Goal: Transaction & Acquisition: Book appointment/travel/reservation

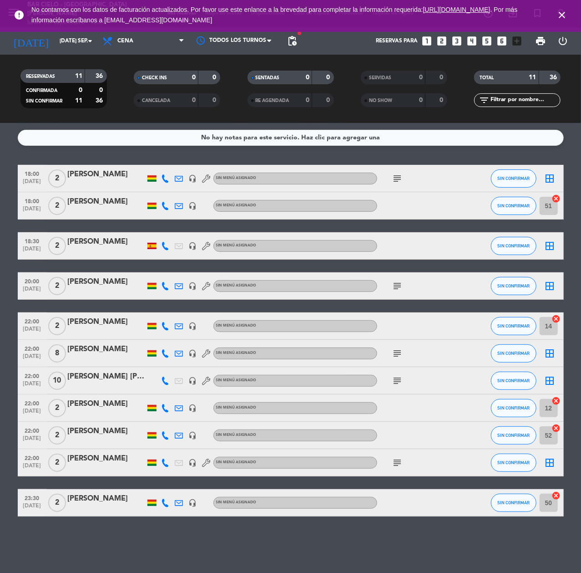
click at [444, 41] on icon "looks_two" at bounding box center [442, 41] width 12 height 12
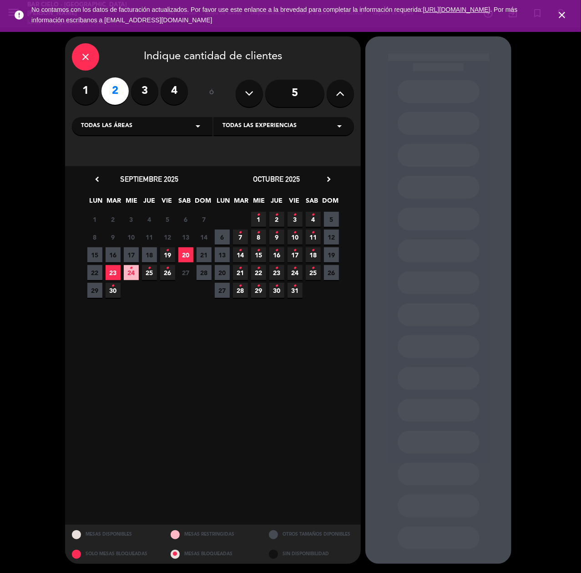
click at [173, 255] on span "19 •" at bounding box center [167, 254] width 15 height 15
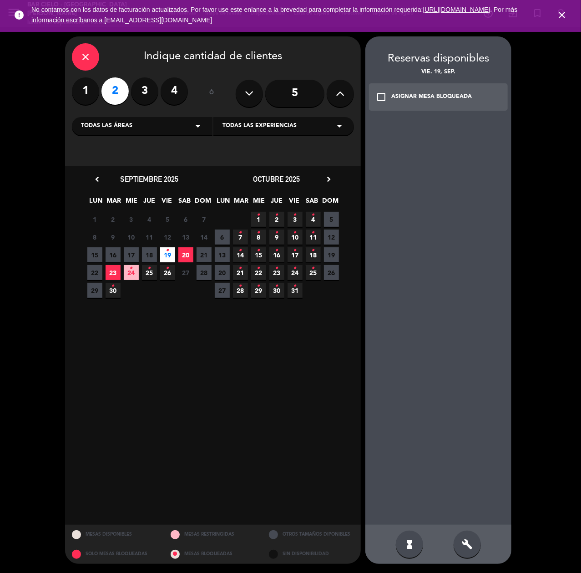
click at [474, 548] on div "build" at bounding box center [467, 543] width 27 height 27
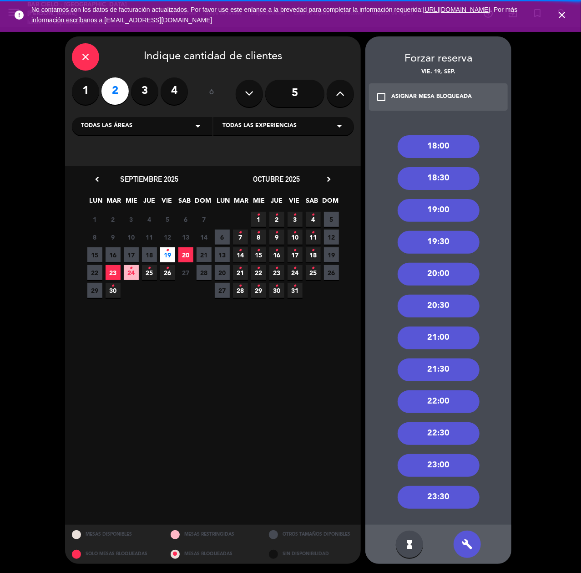
drag, startPoint x: 452, startPoint y: 272, endPoint x: 332, endPoint y: 209, distance: 135.3
click at [450, 272] on div "20:00" at bounding box center [439, 274] width 82 height 23
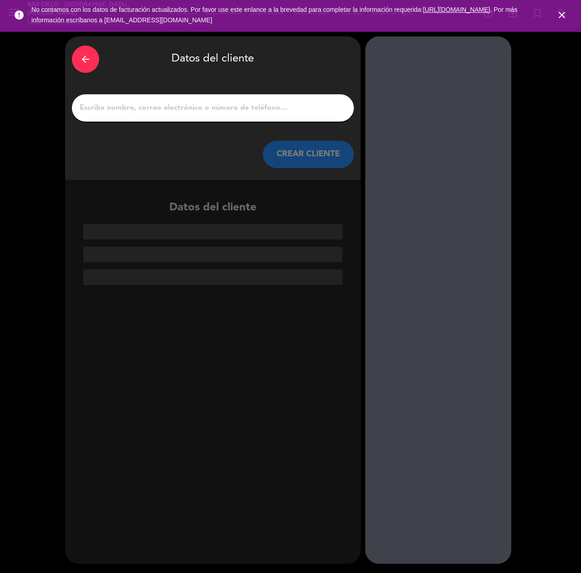
paste input "[PERSON_NAME]"
click at [229, 107] on input "[PERSON_NAME]" at bounding box center [213, 108] width 269 height 13
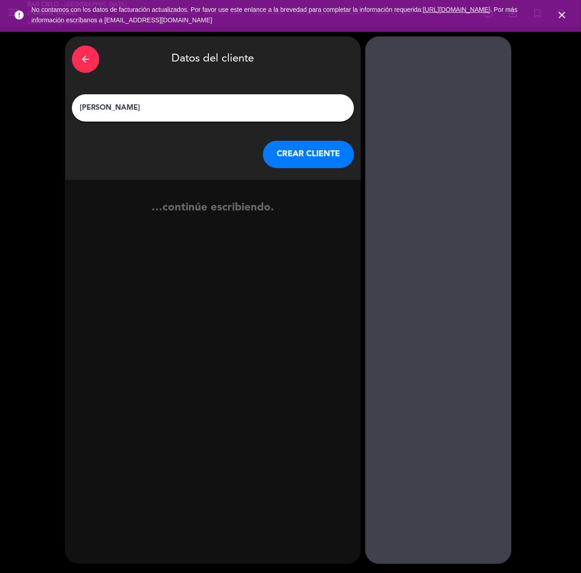
type input "[PERSON_NAME]"
click at [303, 161] on button "CREAR CLIENTE" at bounding box center [308, 154] width 91 height 27
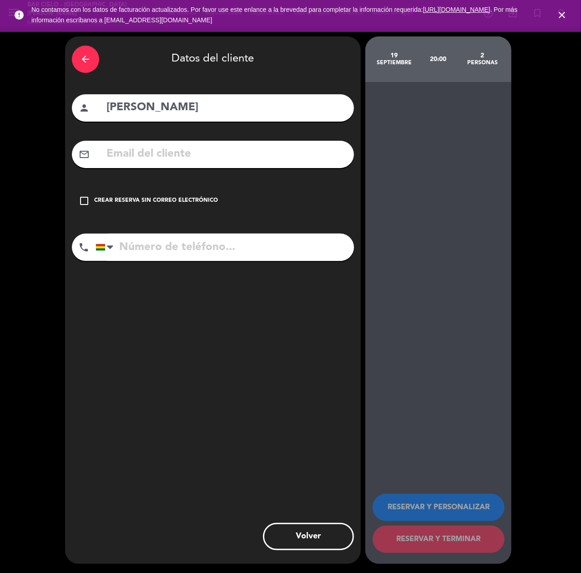
click at [166, 155] on input "text" at bounding box center [227, 154] width 242 height 19
paste input "[EMAIL_ADDRESS][DOMAIN_NAME]"
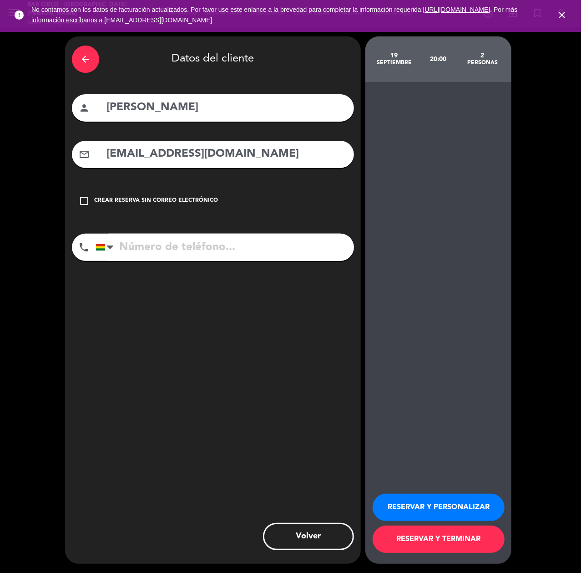
type input "[EMAIL_ADDRESS][DOMAIN_NAME]"
paste input "[PHONE_NUMBER]"
click at [152, 234] on input "tel" at bounding box center [225, 247] width 259 height 27
type input "[PHONE_NUMBER]"
click at [412, 514] on button "RESERVAR Y PERSONALIZAR" at bounding box center [439, 507] width 132 height 27
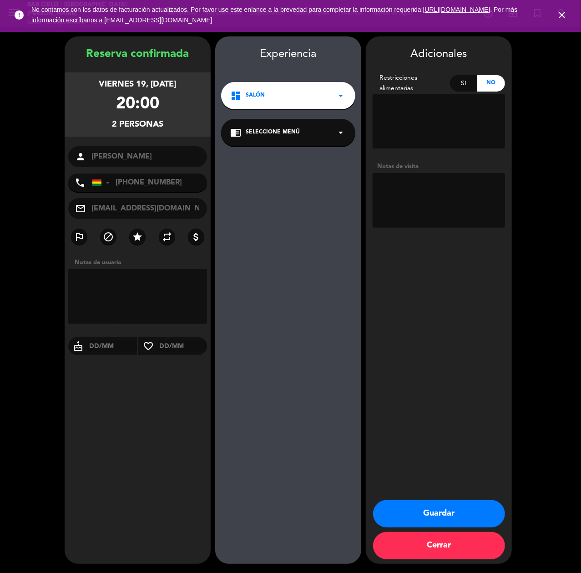
click at [220, 500] on div "Experiencia dashboard Salón arrow_drop_down chrome_reader_mode Seleccione Menú …" at bounding box center [288, 309] width 146 height 527
click at [487, 521] on button "Guardar" at bounding box center [439, 513] width 132 height 27
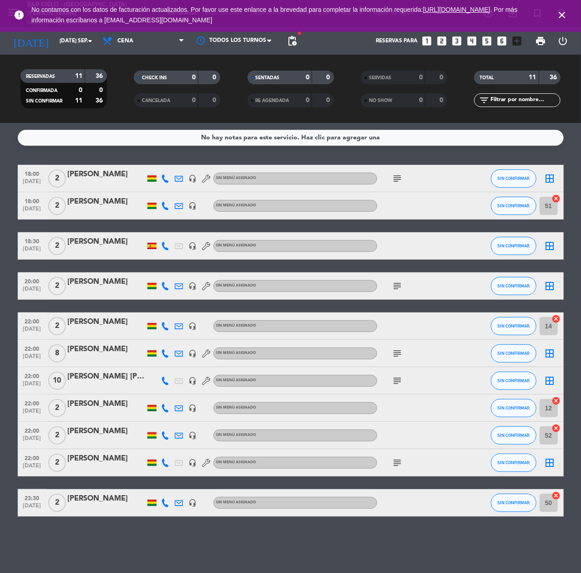
click at [500, 37] on icon "looks_6" at bounding box center [502, 41] width 12 height 12
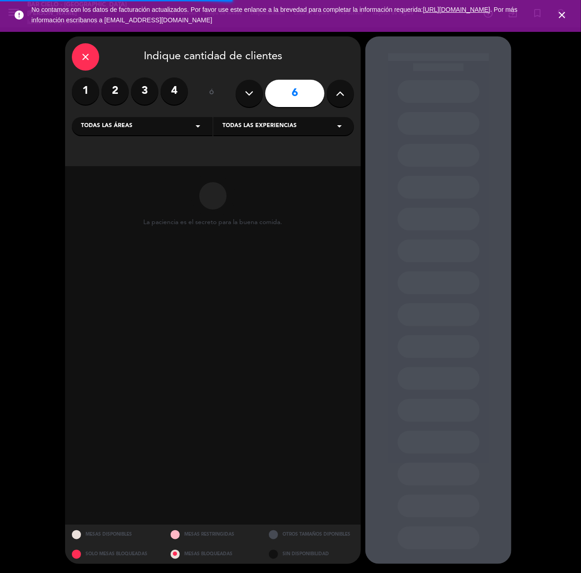
click at [341, 97] on icon at bounding box center [340, 94] width 9 height 14
drag, startPoint x: 240, startPoint y: 80, endPoint x: 246, endPoint y: 89, distance: 10.6
click at [239, 80] on div "9" at bounding box center [295, 93] width 118 height 32
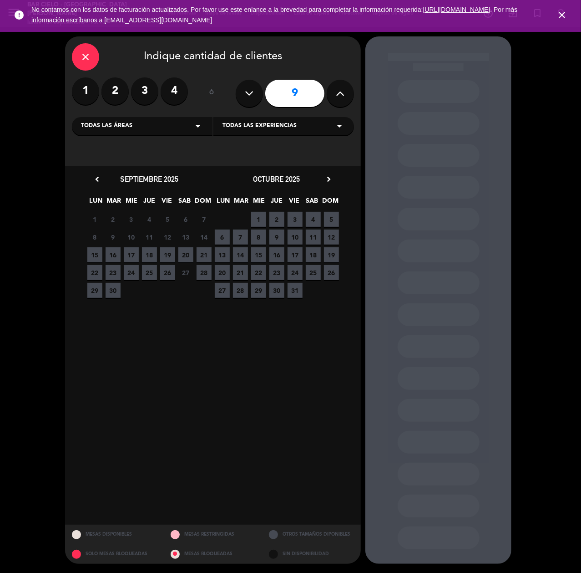
click at [246, 90] on icon at bounding box center [249, 94] width 9 height 14
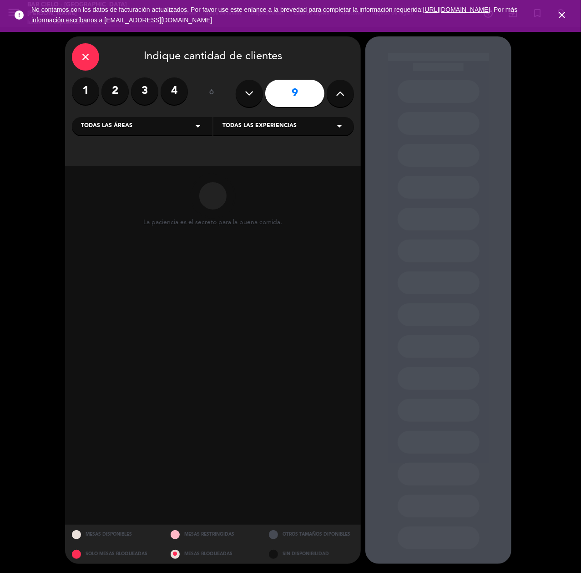
type input "8"
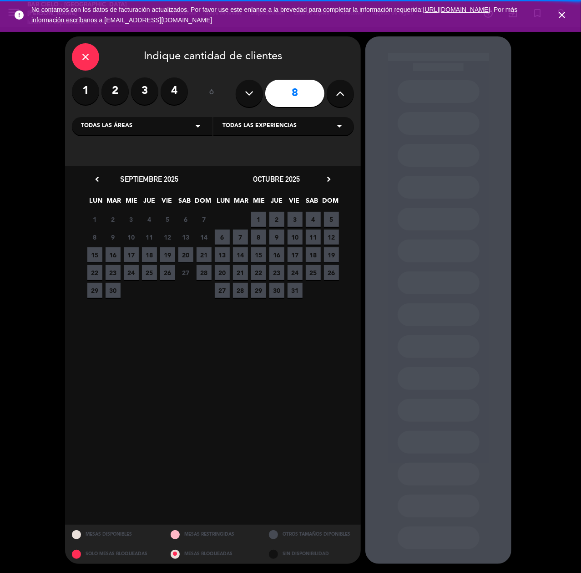
click at [254, 205] on span "MIE" at bounding box center [259, 202] width 15 height 15
click at [164, 260] on span "19" at bounding box center [167, 254] width 15 height 15
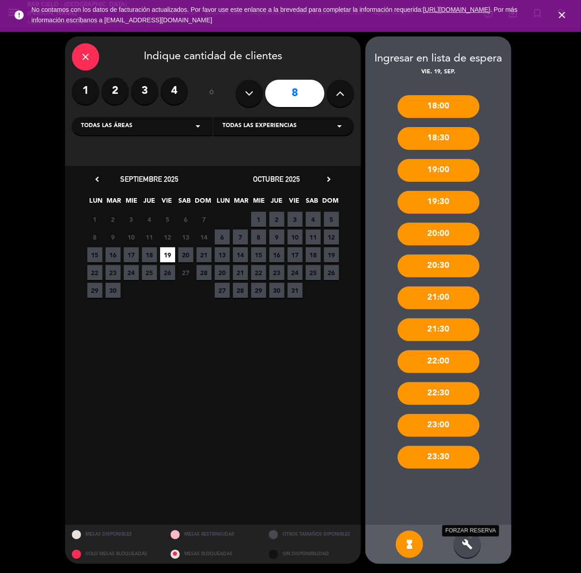
click at [464, 543] on icon "build" at bounding box center [467, 544] width 11 height 11
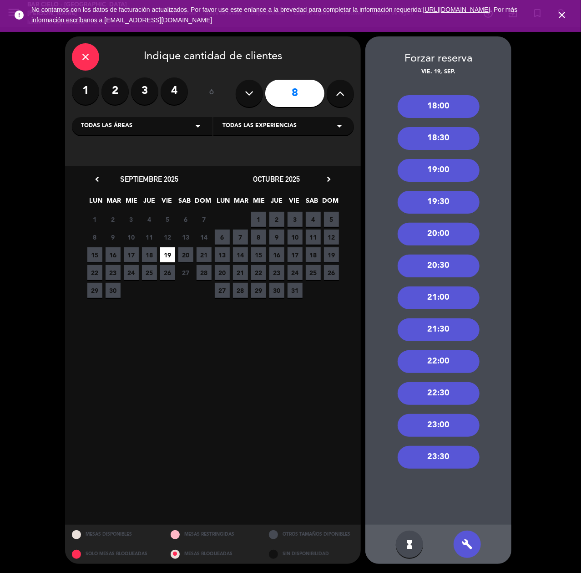
drag, startPoint x: 448, startPoint y: 305, endPoint x: 368, endPoint y: 246, distance: 100.0
click at [448, 305] on div "21:00" at bounding box center [439, 297] width 82 height 23
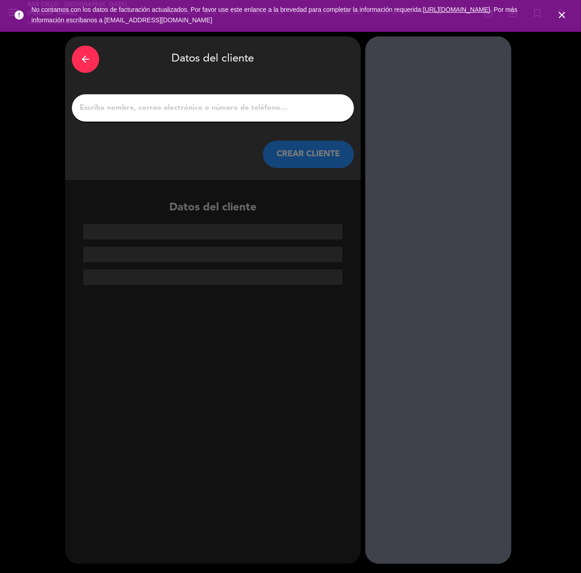
drag, startPoint x: 145, startPoint y: 101, endPoint x: 150, endPoint y: 108, distance: 9.2
click at [150, 108] on div at bounding box center [213, 107] width 282 height 27
click at [150, 109] on input "1" at bounding box center [213, 108] width 269 height 13
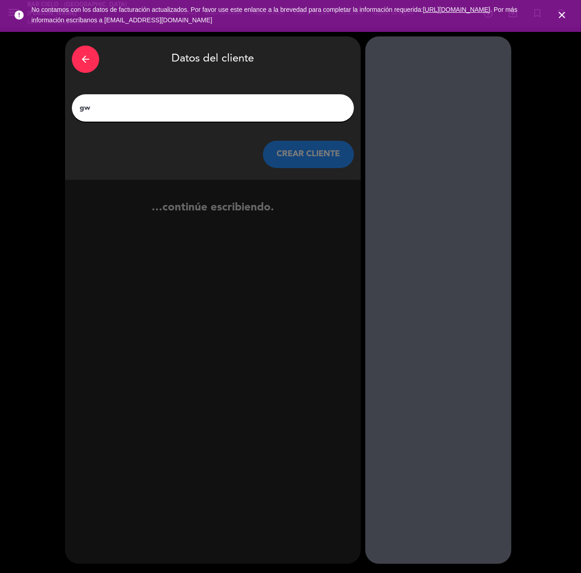
type input "g"
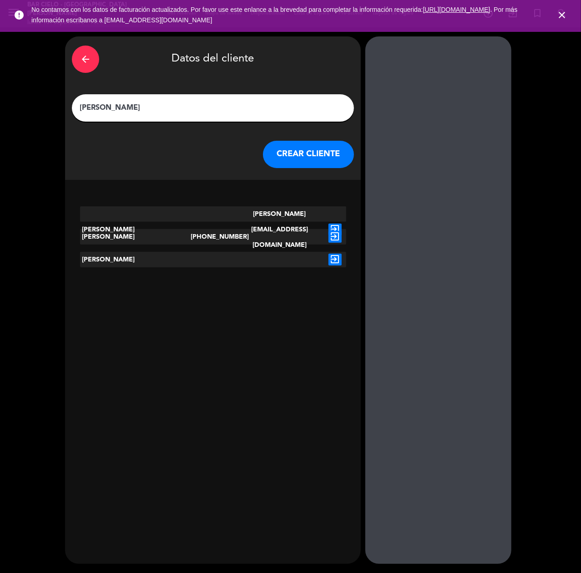
type input "[PERSON_NAME]"
click at [337, 257] on icon "exit_to_app" at bounding box center [335, 260] width 13 height 12
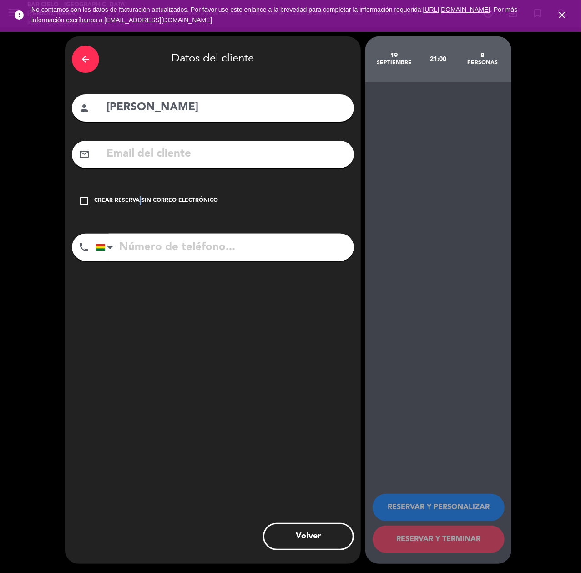
drag, startPoint x: 137, startPoint y: 202, endPoint x: 336, endPoint y: 350, distance: 248.3
click at [145, 206] on div "check_box_outline_blank Crear reserva sin correo electrónico" at bounding box center [213, 200] width 282 height 27
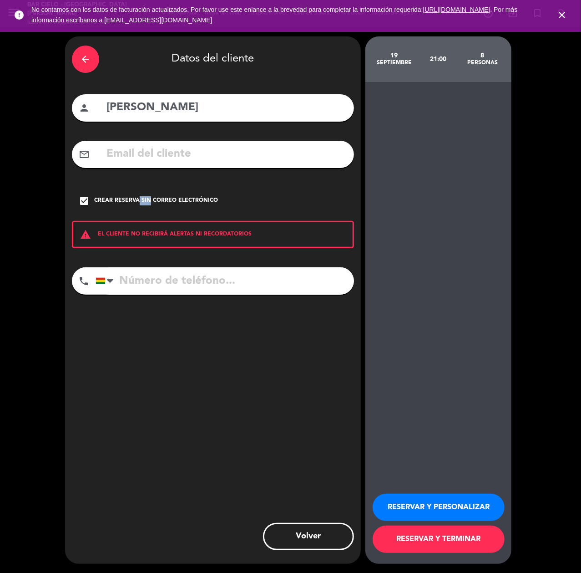
click at [421, 501] on button "RESERVAR Y PERSONALIZAR" at bounding box center [439, 507] width 132 height 27
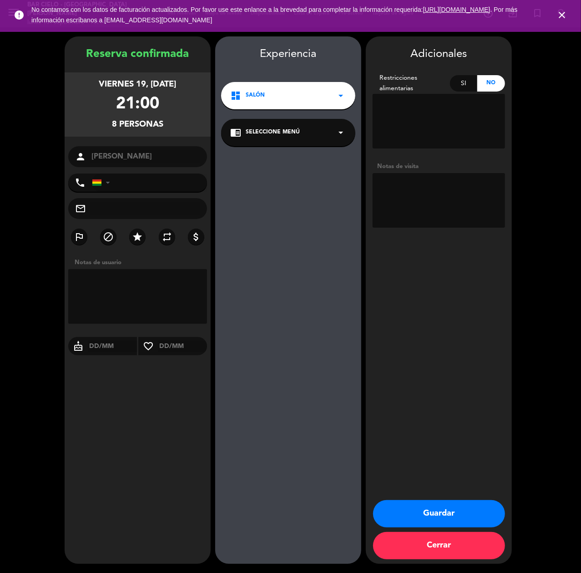
click at [449, 517] on button "Guardar" at bounding box center [439, 513] width 132 height 27
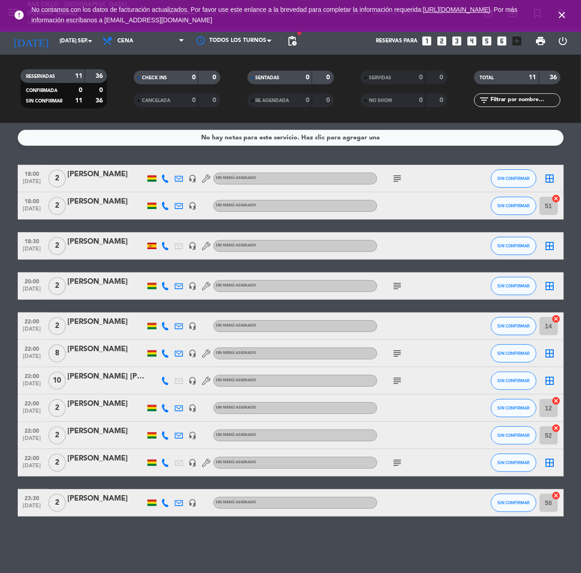
click at [560, 14] on icon "close" at bounding box center [562, 15] width 11 height 11
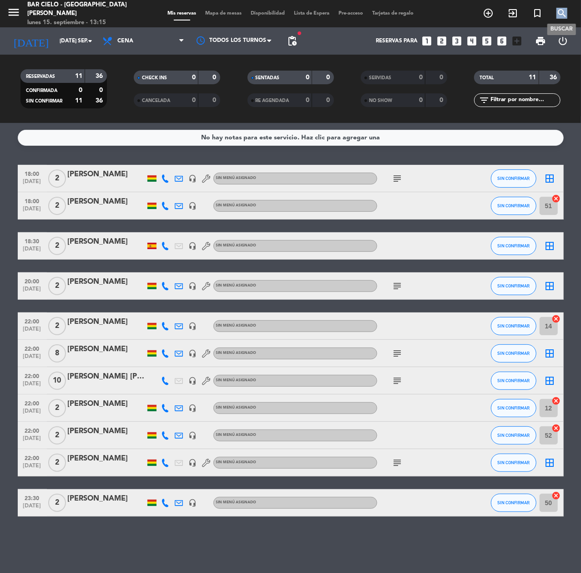
click at [560, 14] on icon "search" at bounding box center [562, 13] width 11 height 11
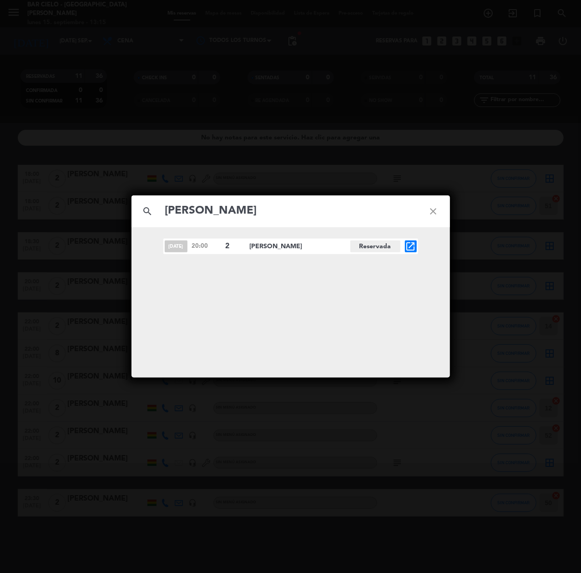
type input "[PERSON_NAME]"
click at [405, 245] on span "open_in_new" at bounding box center [411, 246] width 12 height 12
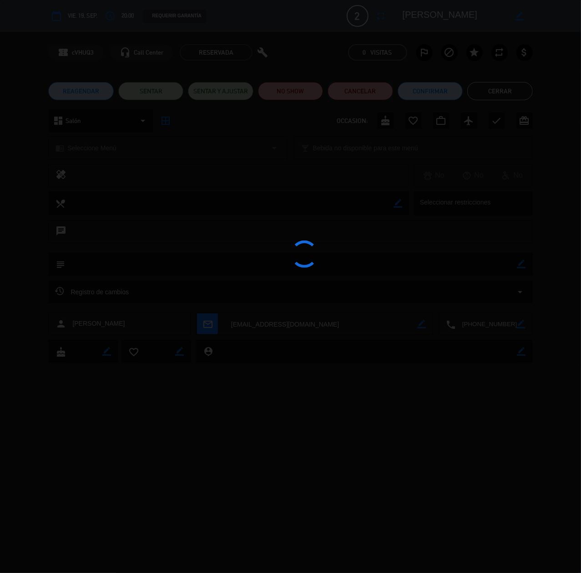
click at [363, 88] on button "Cancelar" at bounding box center [360, 91] width 65 height 18
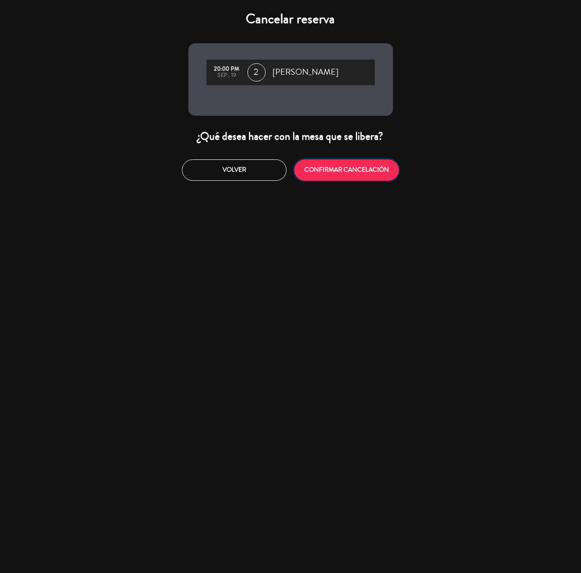
click at [354, 170] on button "CONFIRMAR CANCELACIÓN" at bounding box center [347, 169] width 105 height 21
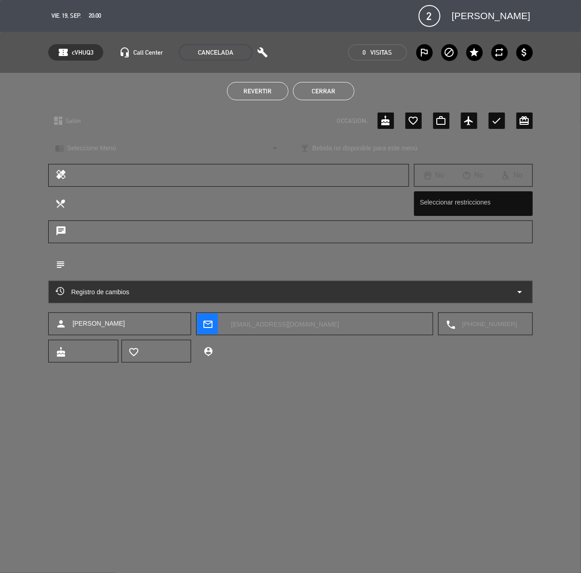
drag, startPoint x: 318, startPoint y: 79, endPoint x: 323, endPoint y: 89, distance: 11.4
click at [321, 86] on div "Revertir Cerrar" at bounding box center [290, 91] width 581 height 36
drag, startPoint x: 323, startPoint y: 89, endPoint x: 402, endPoint y: 44, distance: 91.2
click at [324, 89] on button "Cerrar" at bounding box center [323, 91] width 61 height 18
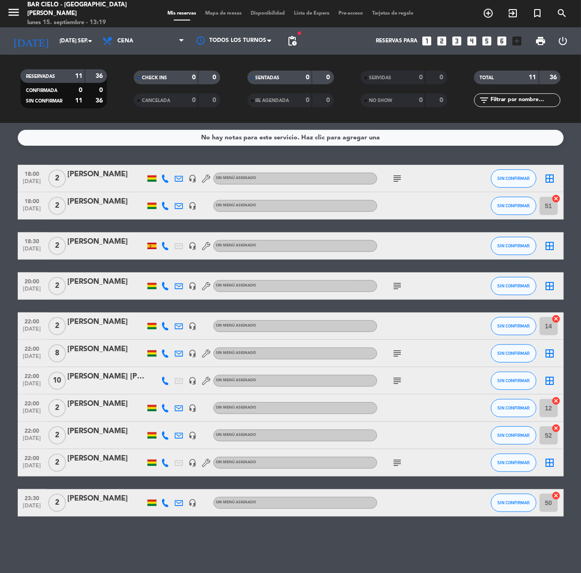
click at [474, 37] on icon "looks_4" at bounding box center [472, 41] width 12 height 12
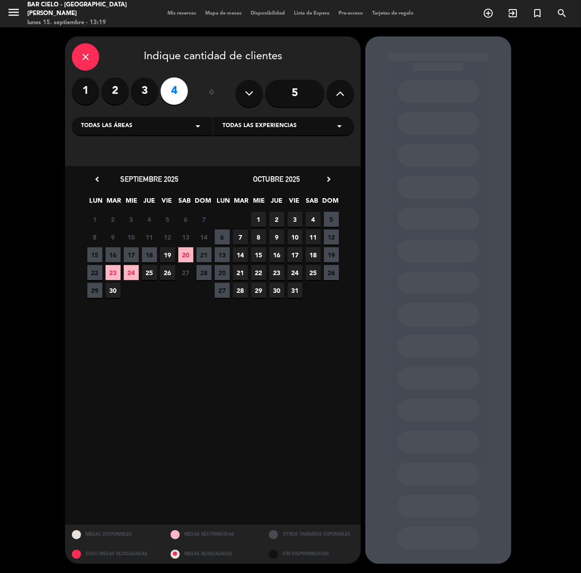
click at [173, 254] on span "19" at bounding box center [167, 254] width 15 height 15
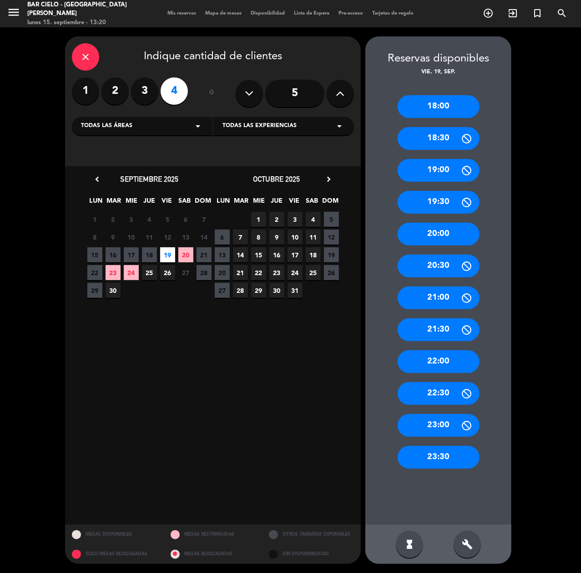
drag, startPoint x: 445, startPoint y: 365, endPoint x: 243, endPoint y: 206, distance: 256.8
click at [437, 360] on div "22:00" at bounding box center [439, 361] width 82 height 23
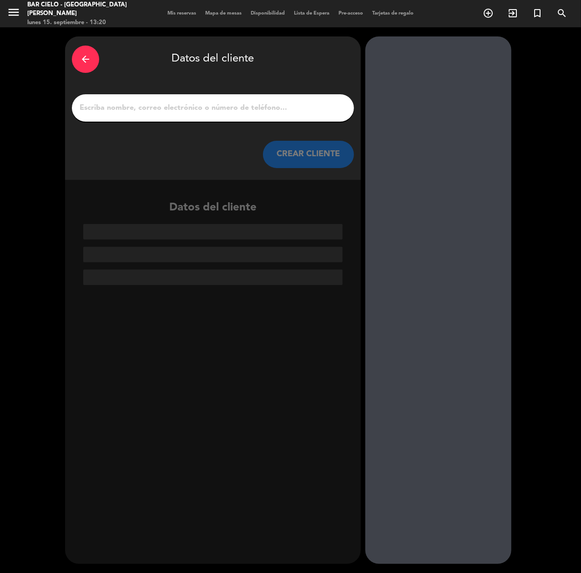
click at [194, 115] on div at bounding box center [213, 107] width 282 height 27
click at [197, 100] on div at bounding box center [213, 107] width 282 height 27
click at [243, 115] on div at bounding box center [213, 107] width 282 height 27
click at [240, 105] on input "1" at bounding box center [213, 108] width 269 height 13
paste input "[PERSON_NAME] [PERSON_NAME]"
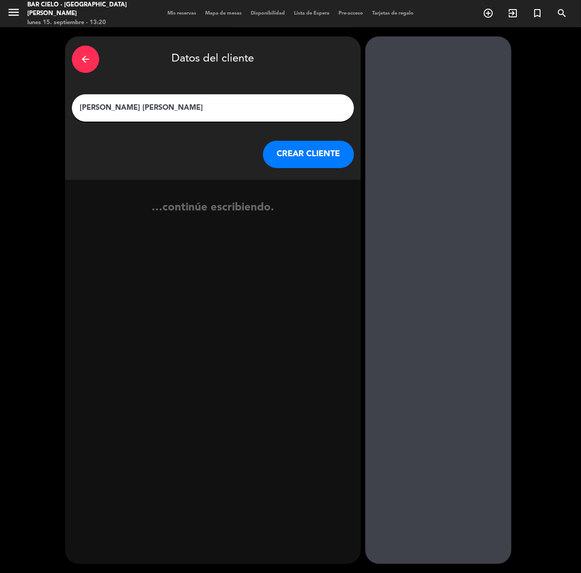
type input "[PERSON_NAME] [PERSON_NAME]"
click at [305, 164] on button "CREAR CLIENTE" at bounding box center [308, 154] width 91 height 27
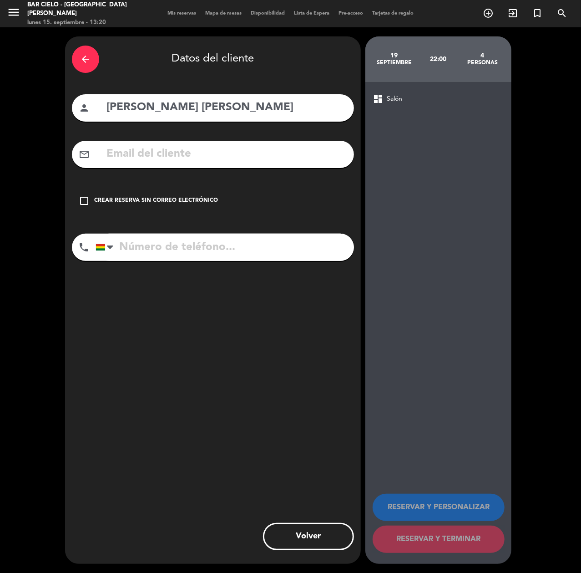
drag, startPoint x: 233, startPoint y: 256, endPoint x: 226, endPoint y: 246, distance: 11.8
click at [233, 256] on input "tel" at bounding box center [225, 247] width 259 height 27
paste input "[PHONE_NUMBER]"
type input "[PHONE_NUMBER]"
click at [203, 212] on div "check_box_outline_blank Crear reserva sin correo electrónico" at bounding box center [213, 200] width 282 height 27
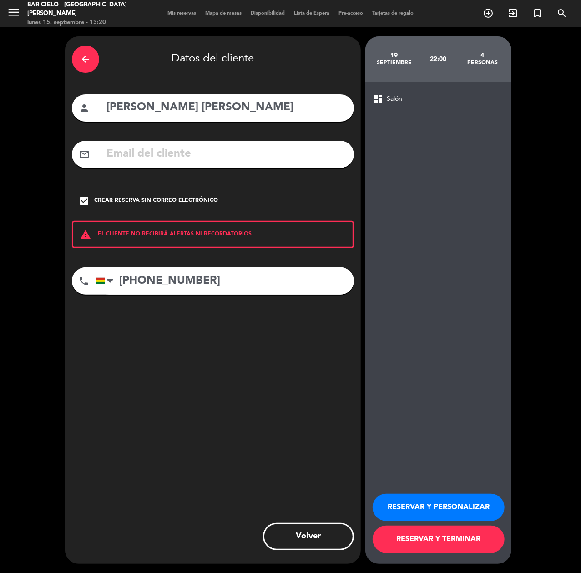
click at [408, 502] on button "RESERVAR Y PERSONALIZAR" at bounding box center [439, 507] width 132 height 27
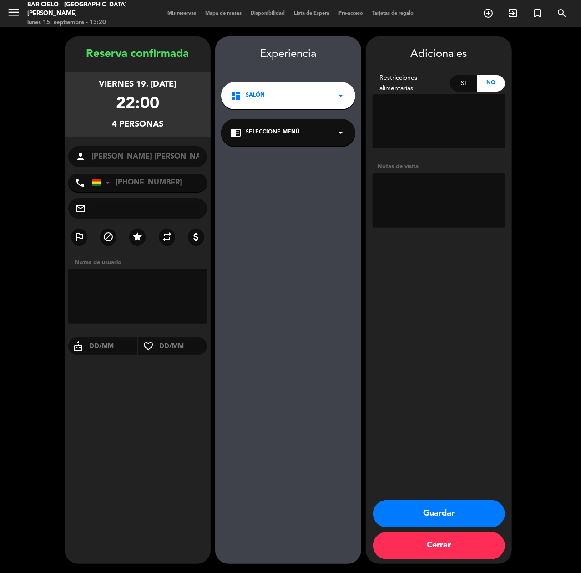
click at [110, 471] on div "Reserva confirmada viernes 19, [DATE] 22:00 4 personas person [PERSON_NAME] [PE…" at bounding box center [138, 309] width 146 height 527
drag, startPoint x: 426, startPoint y: 510, endPoint x: 410, endPoint y: 504, distance: 17.0
click at [426, 510] on button "Guardar" at bounding box center [439, 513] width 132 height 27
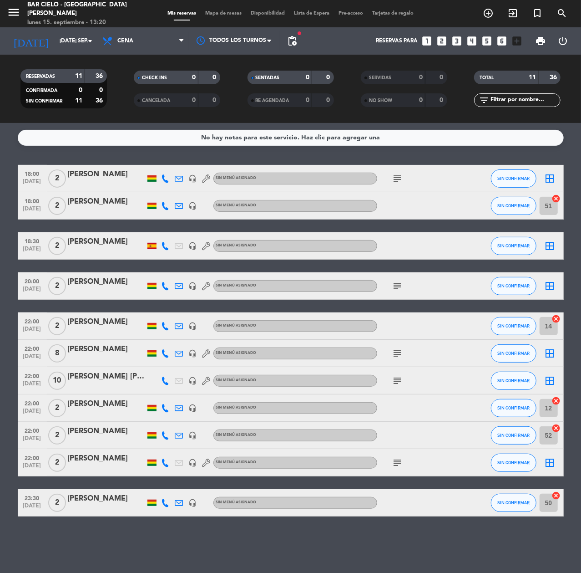
click at [444, 42] on icon "looks_two" at bounding box center [442, 41] width 12 height 12
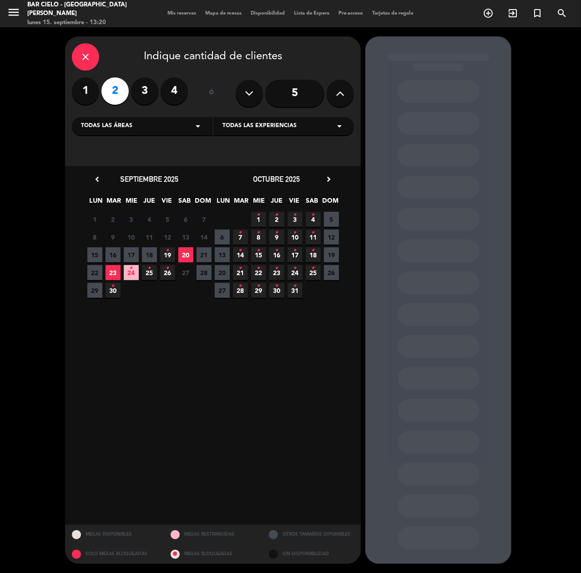
click at [169, 255] on span "19 •" at bounding box center [167, 254] width 15 height 15
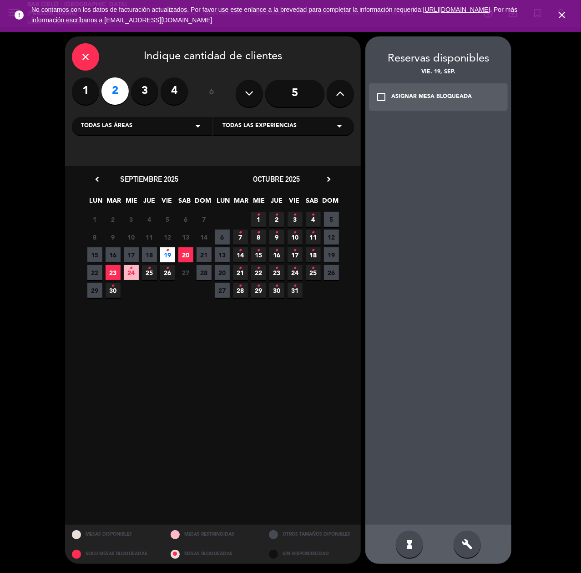
click at [461, 543] on div "build" at bounding box center [467, 543] width 27 height 27
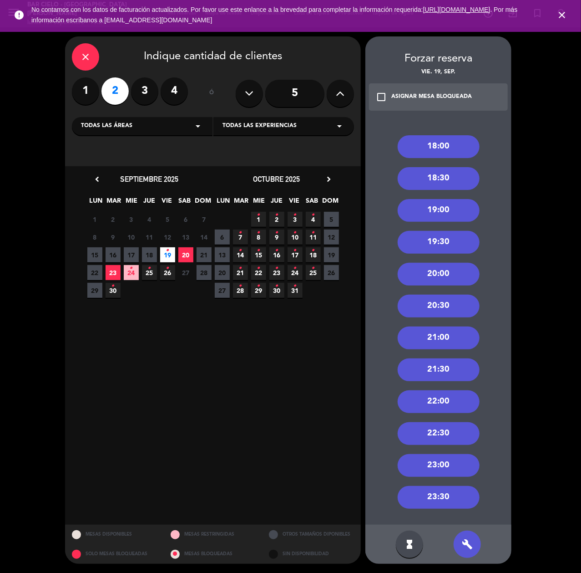
click at [451, 397] on div "22:00" at bounding box center [439, 401] width 82 height 23
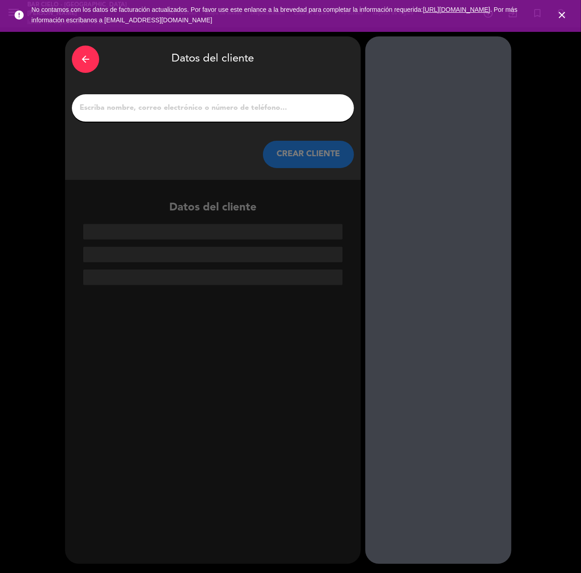
click at [451, 397] on div at bounding box center [439, 299] width 146 height 527
click at [81, 65] on div "arrow_back" at bounding box center [85, 59] width 27 height 27
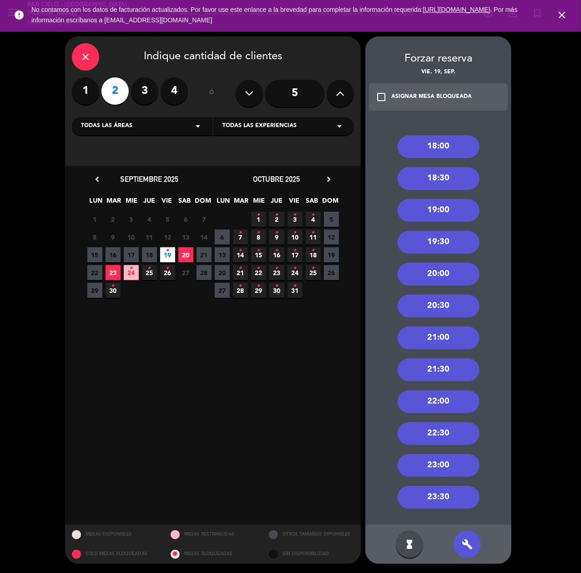
click at [438, 436] on div "22:30" at bounding box center [439, 433] width 82 height 23
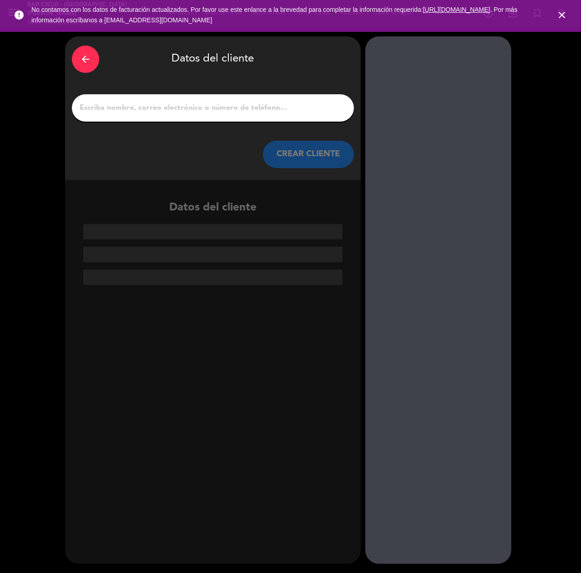
click at [209, 108] on input "1" at bounding box center [213, 108] width 269 height 13
paste input "[PERSON_NAME]"
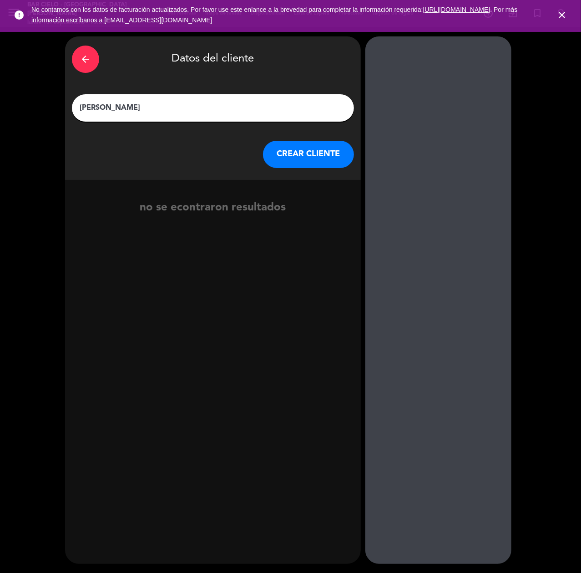
type input "[PERSON_NAME]"
click at [321, 162] on button "CREAR CLIENTE" at bounding box center [308, 154] width 91 height 27
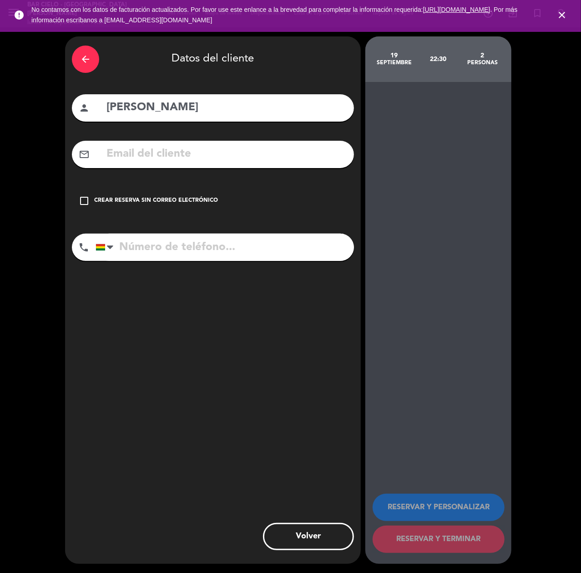
drag, startPoint x: 145, startPoint y: 250, endPoint x: 88, endPoint y: 294, distance: 71.5
click at [144, 252] on input "tel" at bounding box center [225, 247] width 259 height 27
paste input "[PERSON_NAME][EMAIL_ADDRESS][DOMAIN_NAME]"
click at [156, 150] on input "[PERSON_NAME][EMAIL_ADDRESS][DOMAIN_NAME]" at bounding box center [227, 154] width 242 height 19
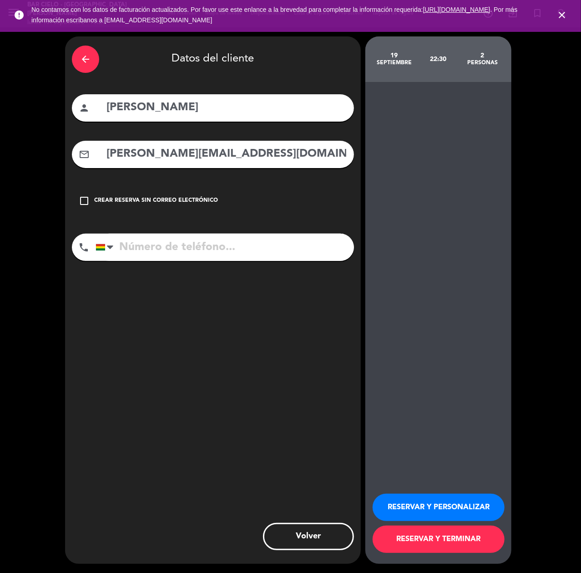
type input "[PERSON_NAME][EMAIL_ADDRESS][DOMAIN_NAME]"
click at [146, 232] on div "arrow_back Datos del cliente person [PERSON_NAME] mail_outline [PERSON_NAME][EM…" at bounding box center [213, 299] width 296 height 527
click at [131, 259] on input "tel" at bounding box center [225, 247] width 259 height 27
paste input "69073033"
drag, startPoint x: 168, startPoint y: 259, endPoint x: 177, endPoint y: 250, distance: 12.9
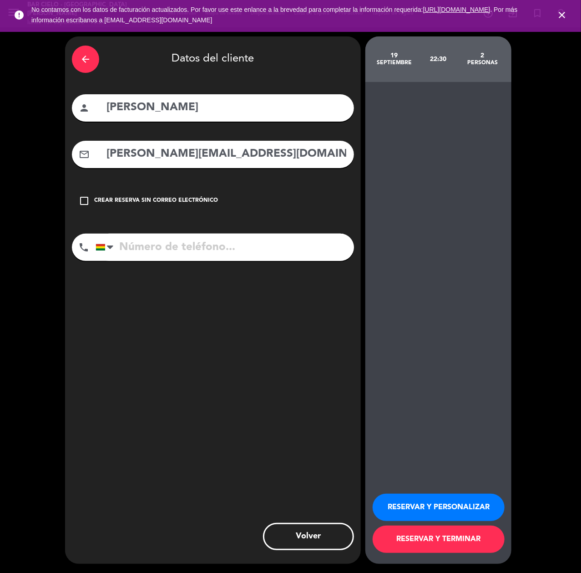
click at [168, 258] on input "tel" at bounding box center [225, 247] width 259 height 27
type input "69073033"
drag, startPoint x: 432, startPoint y: 506, endPoint x: 217, endPoint y: 505, distance: 214.9
click at [431, 506] on button "RESERVAR Y PERSONALIZAR" at bounding box center [439, 507] width 132 height 27
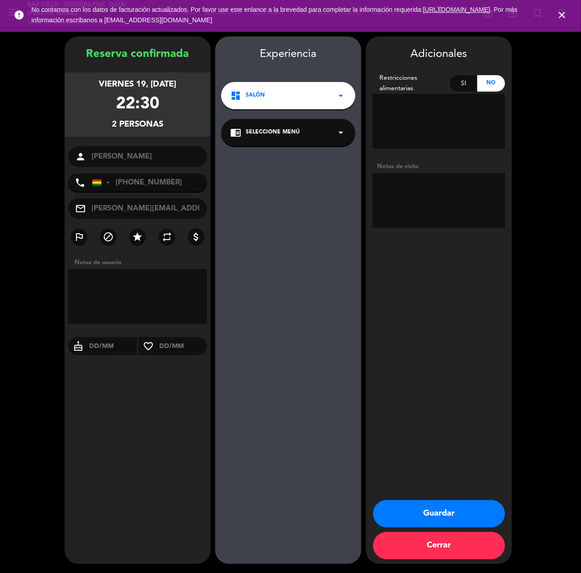
click at [411, 520] on button "Guardar" at bounding box center [439, 513] width 132 height 27
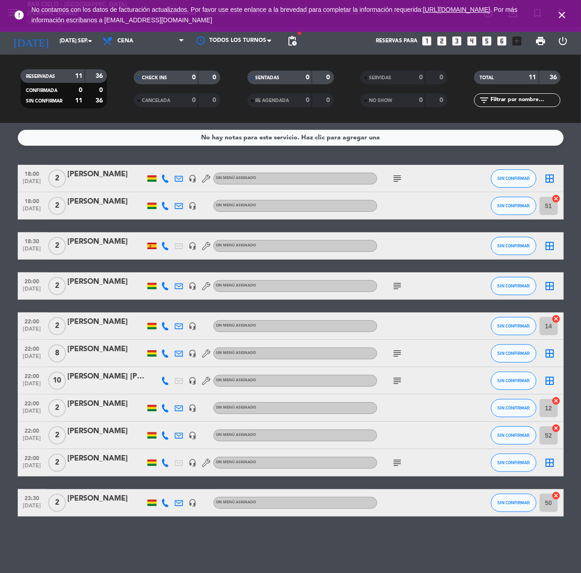
click at [443, 44] on icon "looks_two" at bounding box center [442, 41] width 12 height 12
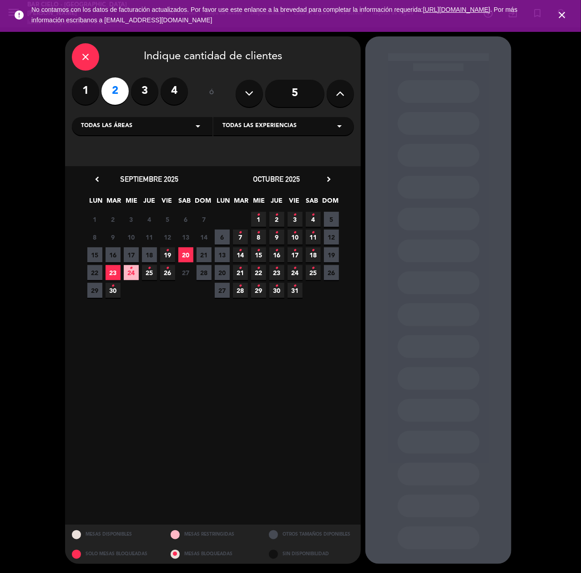
click at [168, 256] on icon "•" at bounding box center [167, 250] width 3 height 15
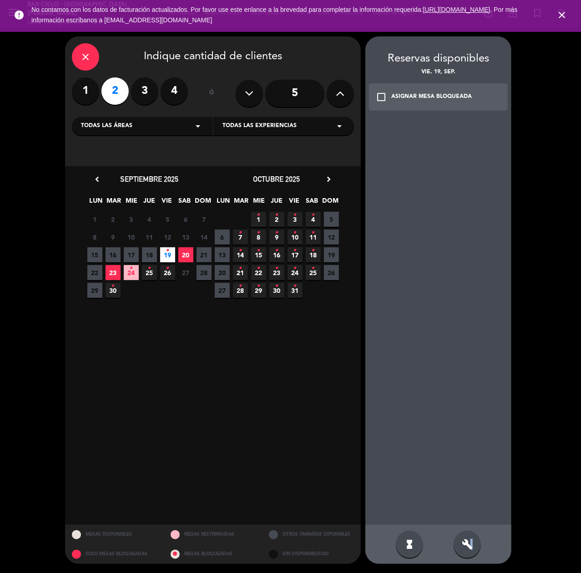
click at [472, 547] on icon "build" at bounding box center [467, 544] width 11 height 11
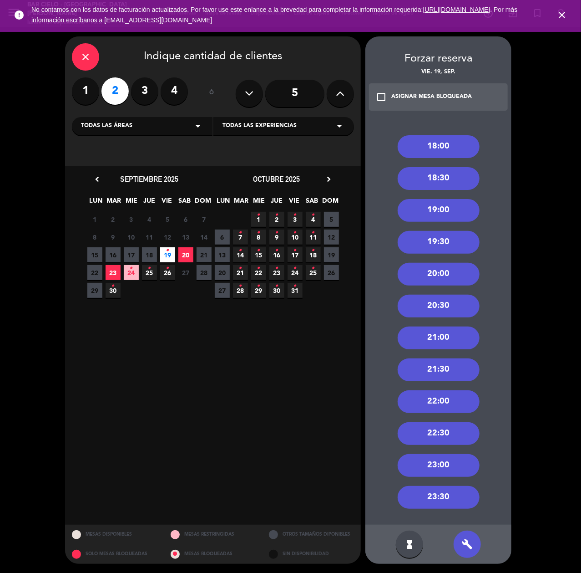
drag, startPoint x: 439, startPoint y: 403, endPoint x: 427, endPoint y: 396, distance: 14.7
click at [439, 403] on div "22:00" at bounding box center [439, 401] width 82 height 23
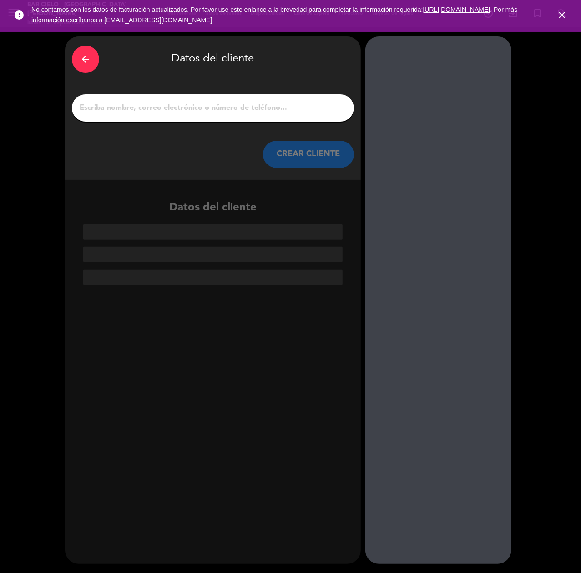
paste input "MAYA BIZARROQUE"
click at [240, 111] on input "MAYA BIZARROQUE" at bounding box center [213, 108] width 269 height 13
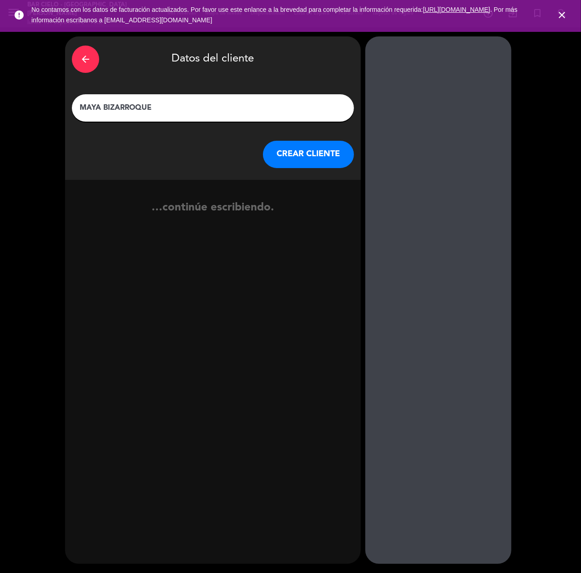
type input "MAYA BIZARROQUE"
click at [287, 157] on button "CREAR CLIENTE" at bounding box center [308, 154] width 91 height 27
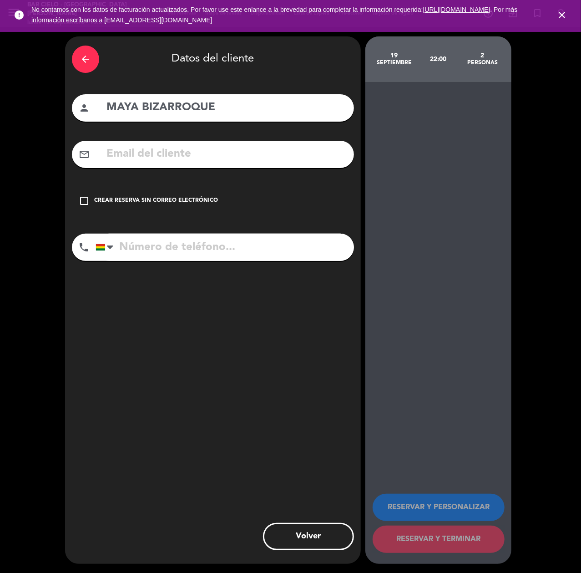
click at [193, 158] on input "text" at bounding box center [227, 154] width 242 height 19
paste input "[EMAIL_ADDRESS][DOMAIN_NAME]"
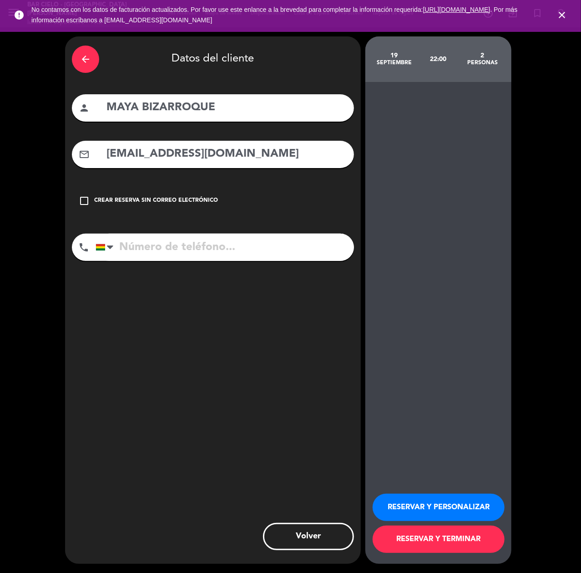
type input "[EMAIL_ADDRESS][DOMAIN_NAME]"
paste input "78805552"
click at [173, 247] on input "tel" at bounding box center [225, 247] width 259 height 27
type input "78805552"
click at [409, 517] on button "RESERVAR Y PERSONALIZAR" at bounding box center [439, 507] width 132 height 27
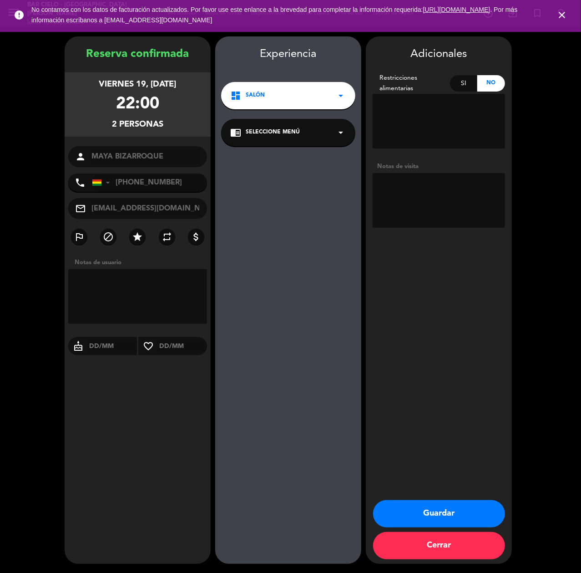
drag, startPoint x: 426, startPoint y: 517, endPoint x: 351, endPoint y: 490, distance: 80.2
click at [426, 517] on button "Guardar" at bounding box center [439, 513] width 132 height 27
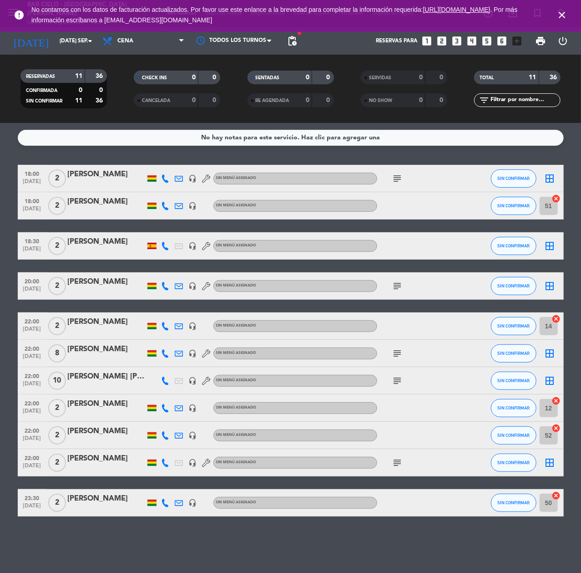
click at [444, 44] on icon "looks_two" at bounding box center [442, 41] width 12 height 12
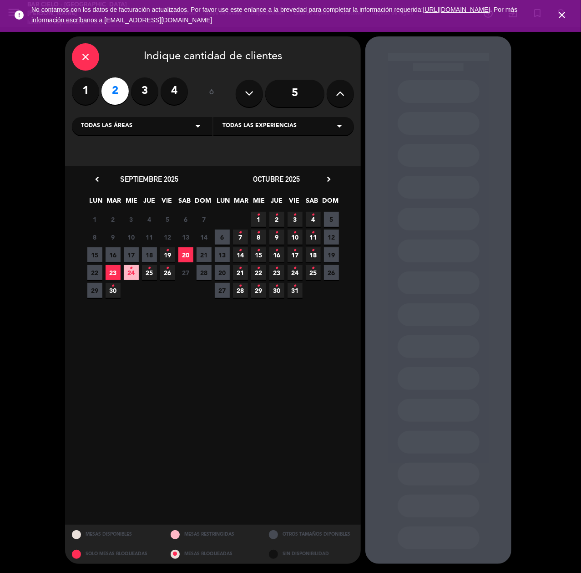
click at [91, 57] on icon "close" at bounding box center [85, 56] width 11 height 11
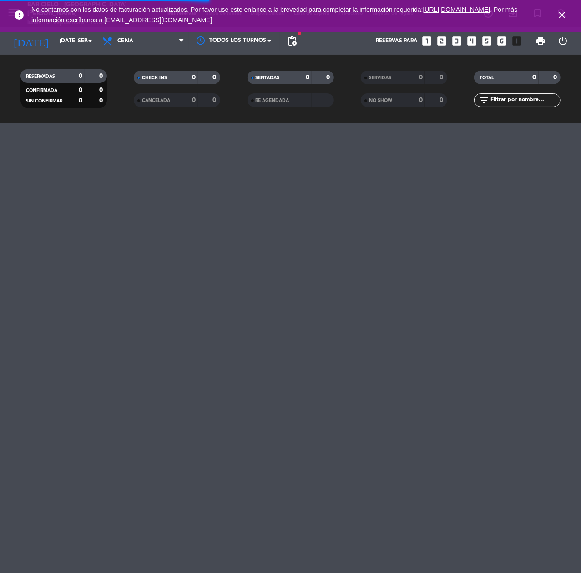
click at [566, 10] on icon "close" at bounding box center [562, 15] width 11 height 11
